Goal: Information Seeking & Learning: Learn about a topic

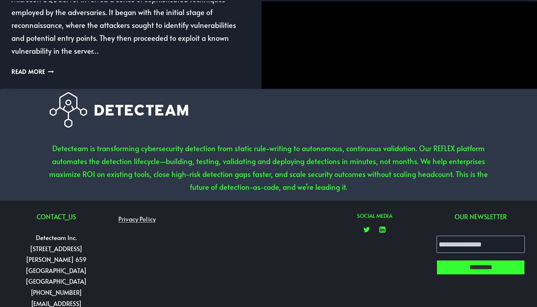
scroll to position [23, 0]
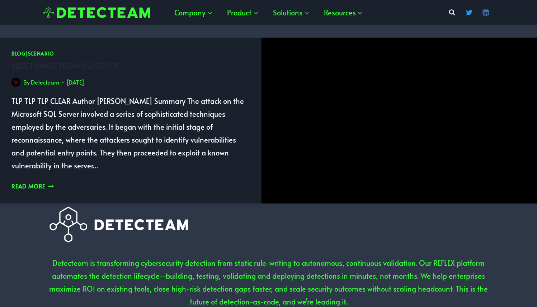
click at [37, 188] on link "Read More SELECT XMRig FROM SQLServer Continue" at bounding box center [32, 186] width 42 height 8
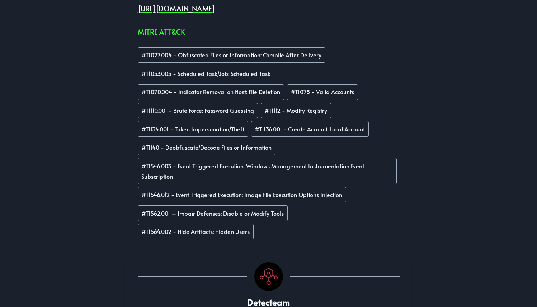
scroll to position [726, 0]
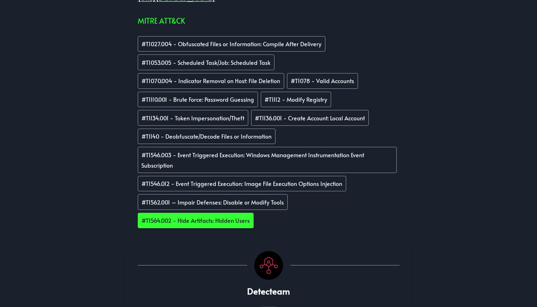
click at [162, 221] on link "# T1564.002 - Hide Artifacts: Hidden Users" at bounding box center [196, 221] width 116 height 16
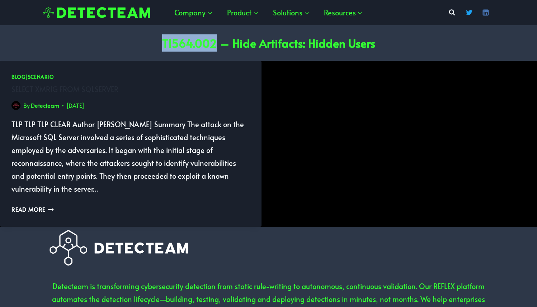
drag, startPoint x: 162, startPoint y: 43, endPoint x: 211, endPoint y: 40, distance: 48.9
click at [216, 38] on header "T1564.002 – Hide Artifacts: Hidden Users" at bounding box center [269, 43] width 520 height 36
copy h1 "T1564.002"
click at [290, 35] on link "Use Cases" at bounding box center [302, 34] width 72 height 22
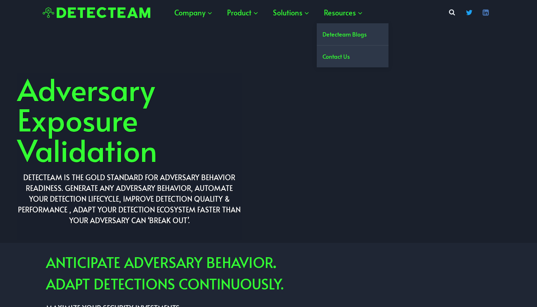
click at [347, 35] on link "Detecteam Blogs" at bounding box center [353, 34] width 72 height 22
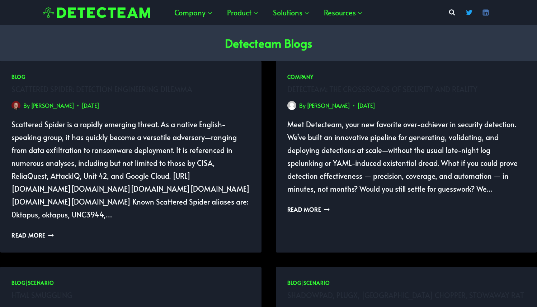
click at [336, 34] on header "Detecteam Blogs" at bounding box center [269, 43] width 520 height 36
click at [61, 106] on link "Sebastien Tricaud" at bounding box center [52, 106] width 43 height 8
